Goal: Information Seeking & Learning: Understand process/instructions

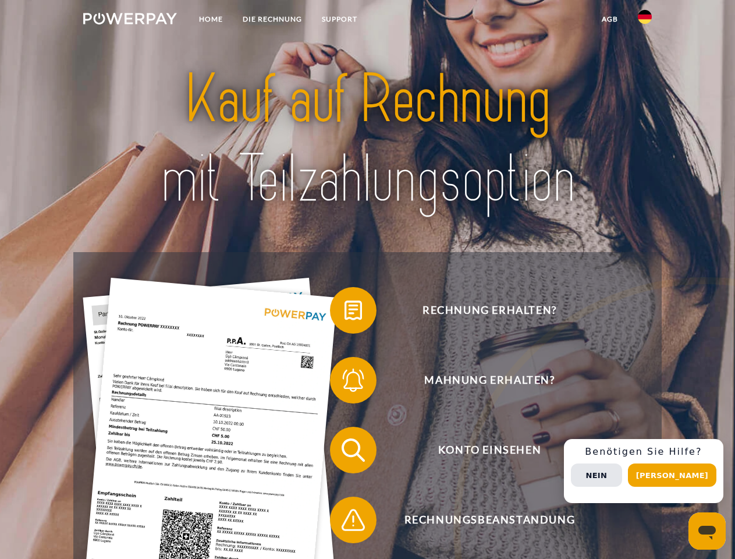
click at [130, 20] on img at bounding box center [130, 19] width 94 height 12
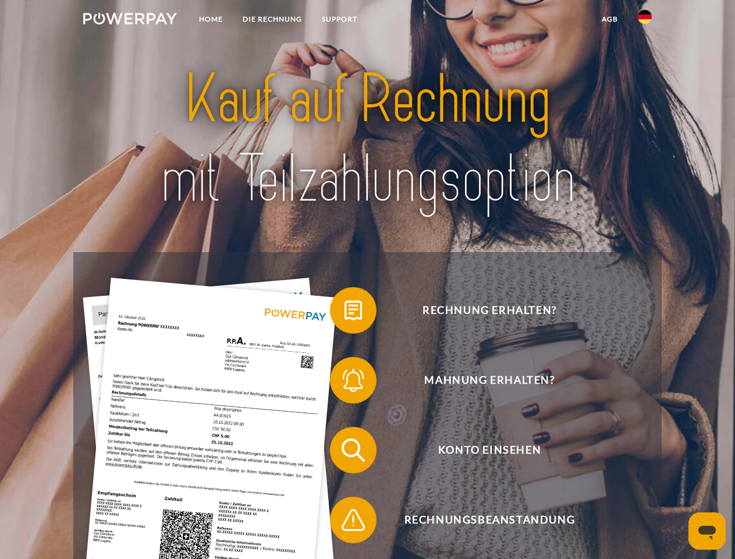
click at [645, 20] on img at bounding box center [645, 17] width 14 height 14
click at [609, 19] on link "agb" at bounding box center [610, 19] width 36 height 21
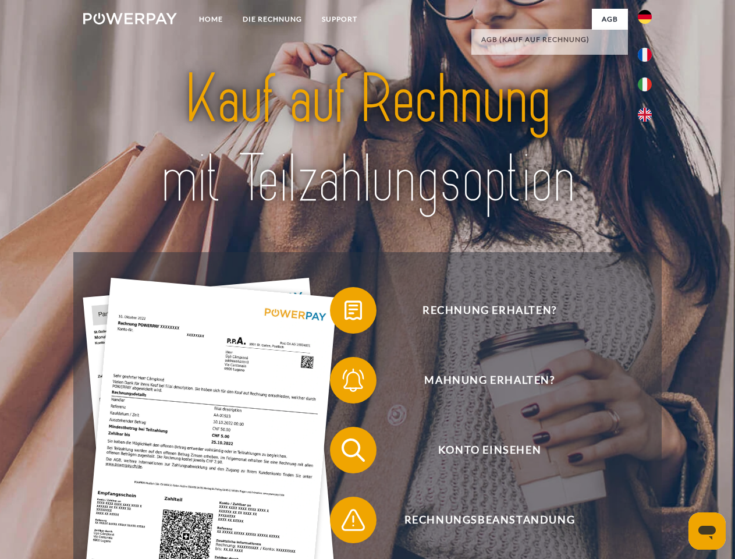
click at [345, 313] on span at bounding box center [336, 310] width 58 height 58
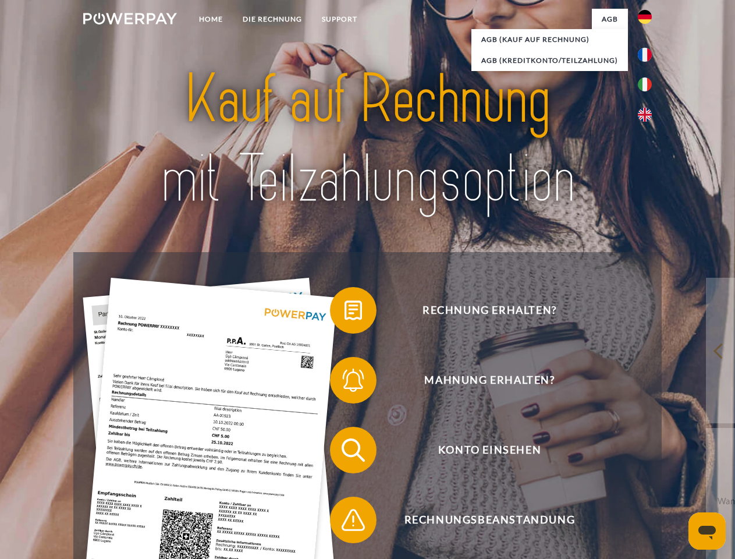
click at [345, 382] on span at bounding box center [336, 380] width 58 height 58
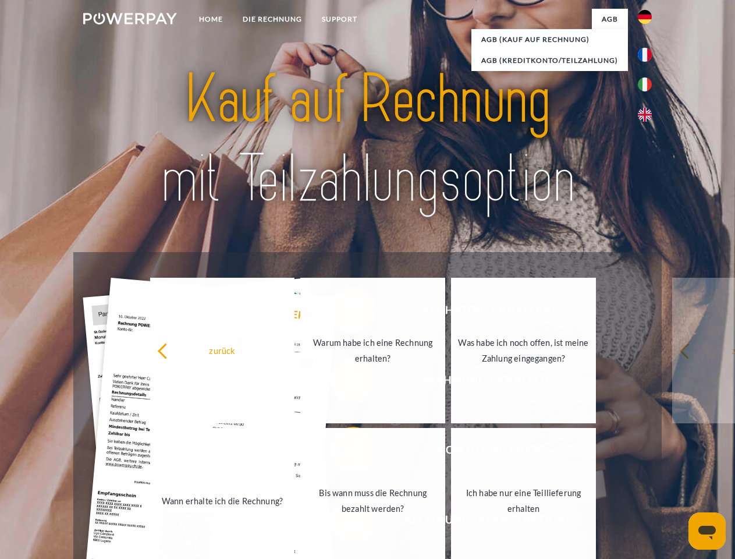
click at [345, 452] on link "Bis wann muss die Rechnung bezahlt werden?" at bounding box center [372, 501] width 145 height 146
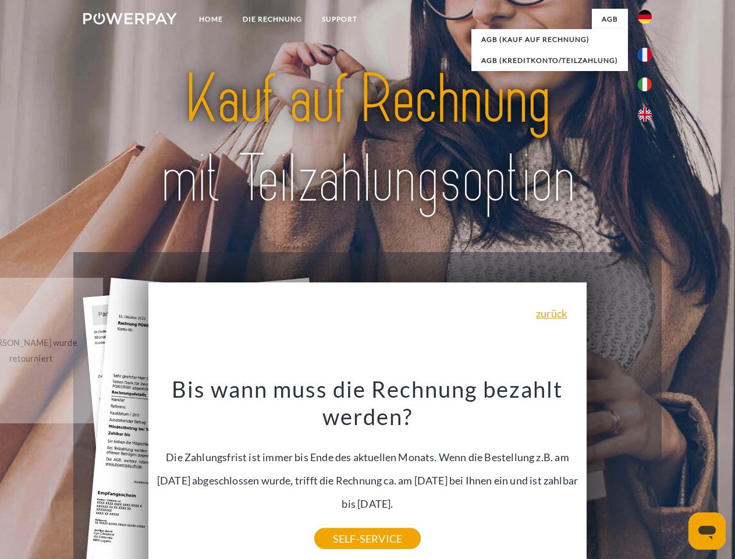
click at [345, 522] on div "Rechnung erhalten? Mahnung erhalten? Konto einsehen" at bounding box center [367, 485] width 588 height 466
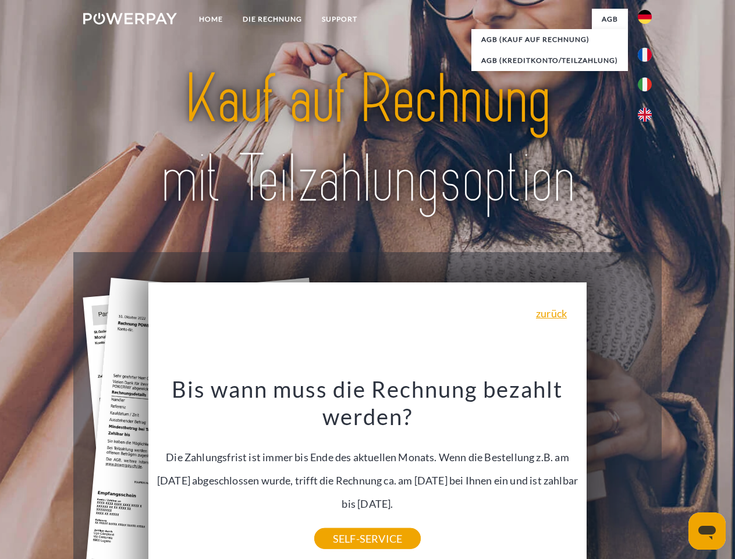
click at [648, 471] on div "Rechnung erhalten? Mahnung erhalten? Konto einsehen" at bounding box center [367, 485] width 588 height 466
click at [619, 473] on span "Konto einsehen" at bounding box center [489, 450] width 285 height 47
click at [676, 475] on header "Home DIE RECHNUNG SUPPORT" at bounding box center [367, 402] width 735 height 804
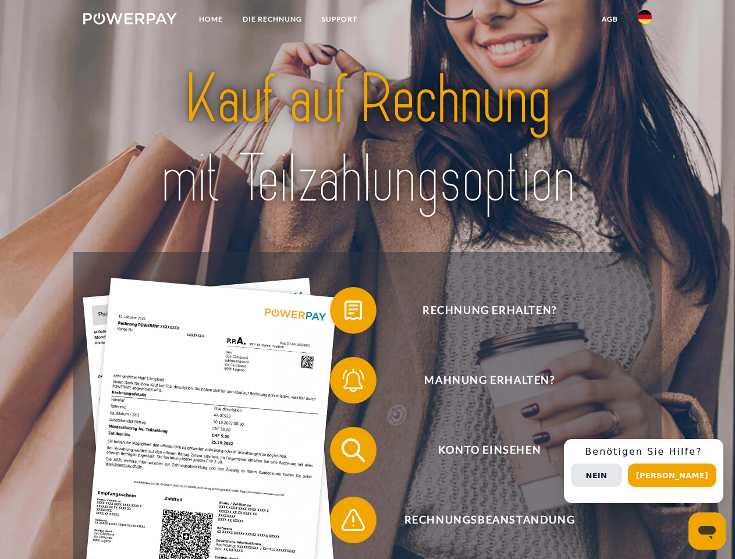
click at [130, 20] on img at bounding box center [130, 19] width 94 height 12
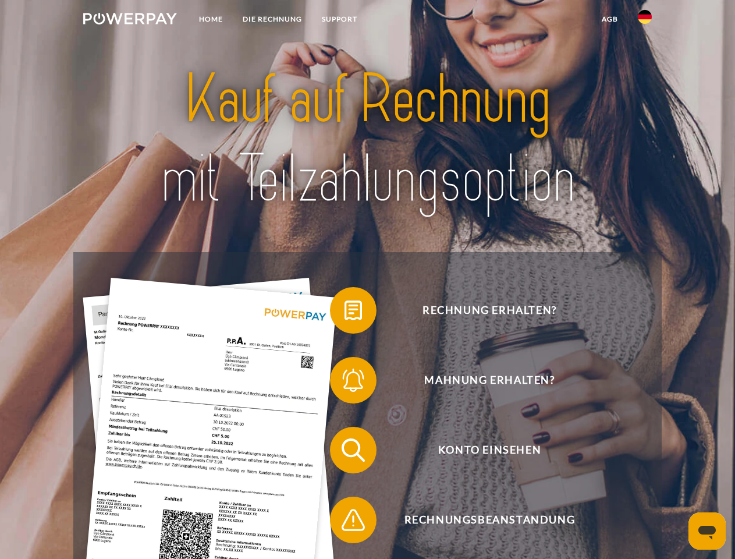
click at [645, 20] on img at bounding box center [645, 17] width 14 height 14
click at [609, 19] on link "agb" at bounding box center [610, 19] width 36 height 21
click at [345, 313] on span at bounding box center [336, 310] width 58 height 58
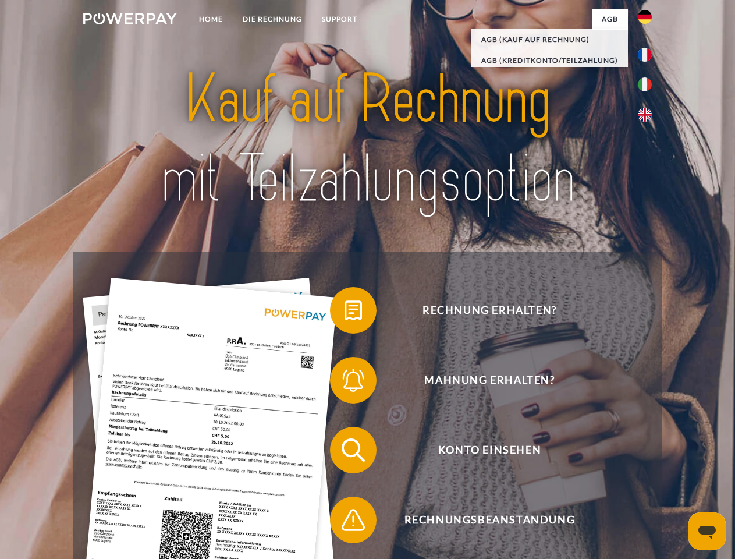
click at [345, 382] on span at bounding box center [336, 380] width 58 height 58
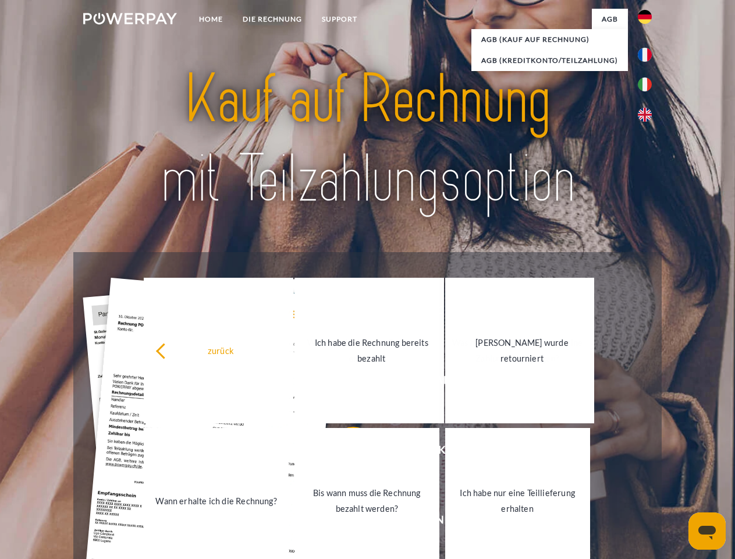
click at [345, 452] on link "Bis wann muss die Rechnung bezahlt werden?" at bounding box center [367, 501] width 145 height 146
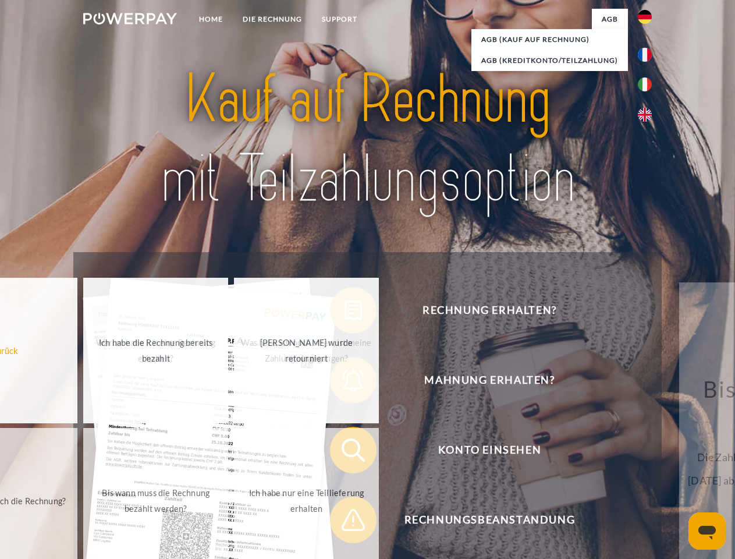
click at [345, 522] on span at bounding box center [336, 520] width 58 height 58
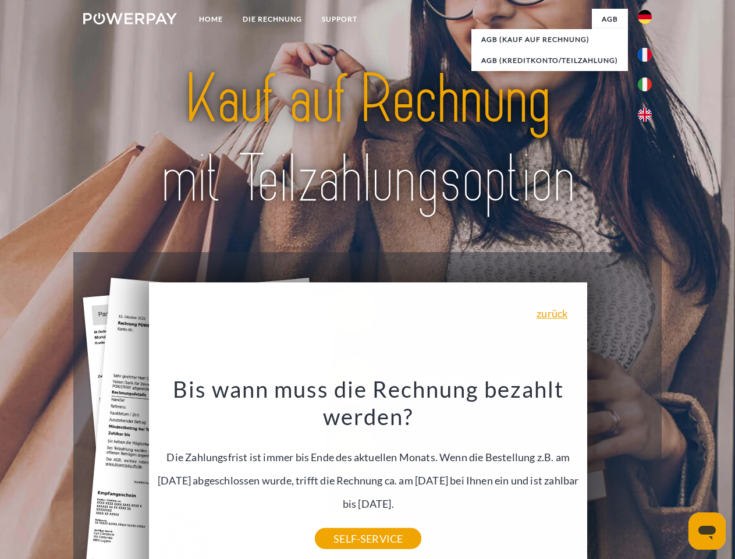
click at [648, 471] on div "Rechnung erhalten? Mahnung erhalten? Konto einsehen" at bounding box center [367, 485] width 588 height 466
click at [619, 473] on span "Konto einsehen" at bounding box center [489, 450] width 285 height 47
click at [676, 475] on header "Home DIE RECHNUNG SUPPORT" at bounding box center [367, 402] width 735 height 804
